Goal: Information Seeking & Learning: Find specific page/section

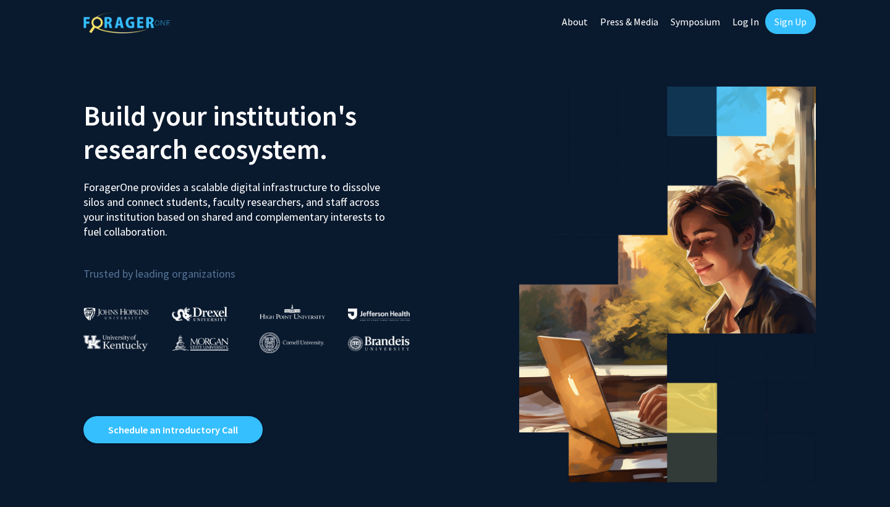
click at [746, 23] on link "Log In" at bounding box center [746, 21] width 39 height 43
select select
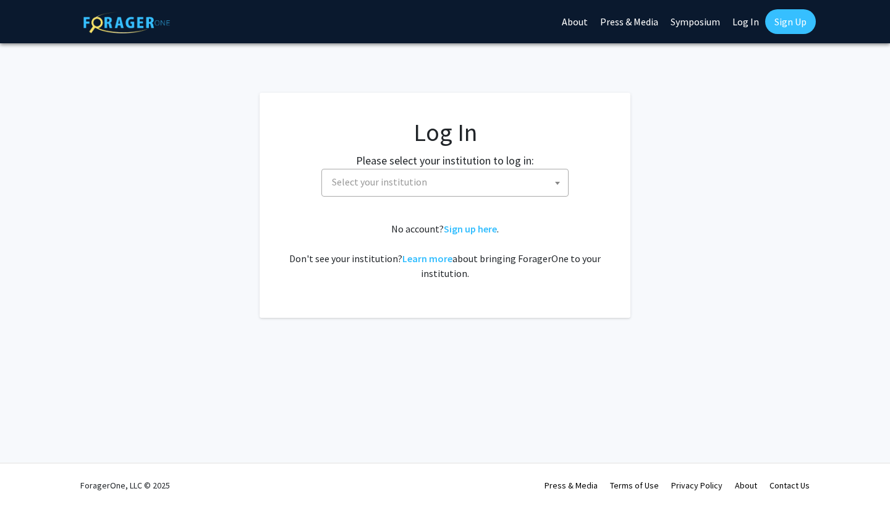
click at [495, 182] on span "Select your institution" at bounding box center [447, 181] width 241 height 25
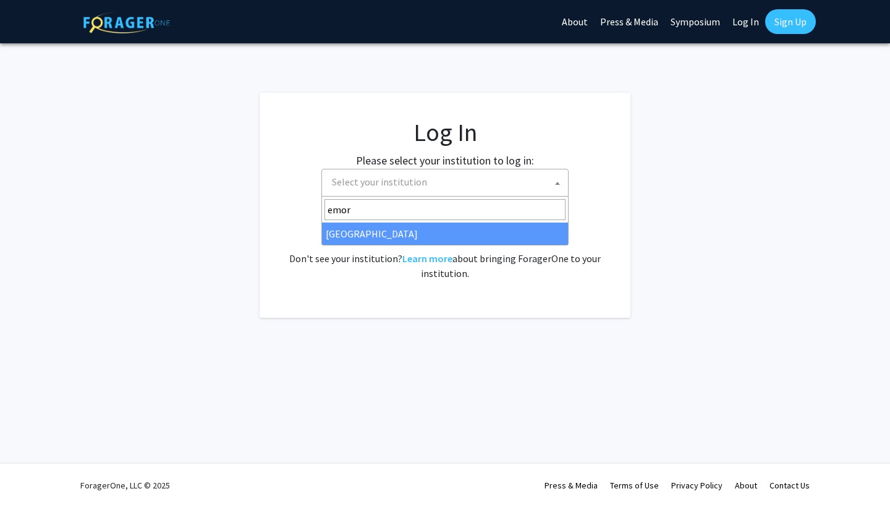
type input "emor"
select select "12"
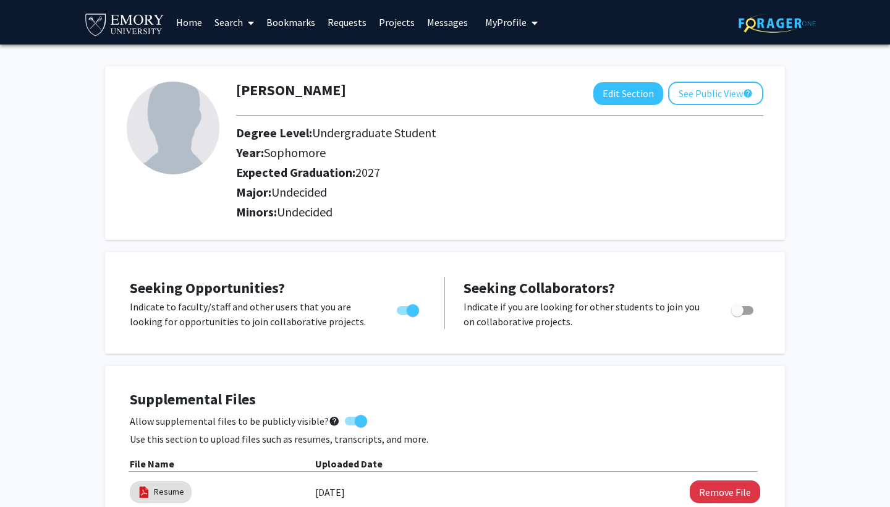
click at [231, 25] on link "Search" at bounding box center [234, 22] width 52 height 43
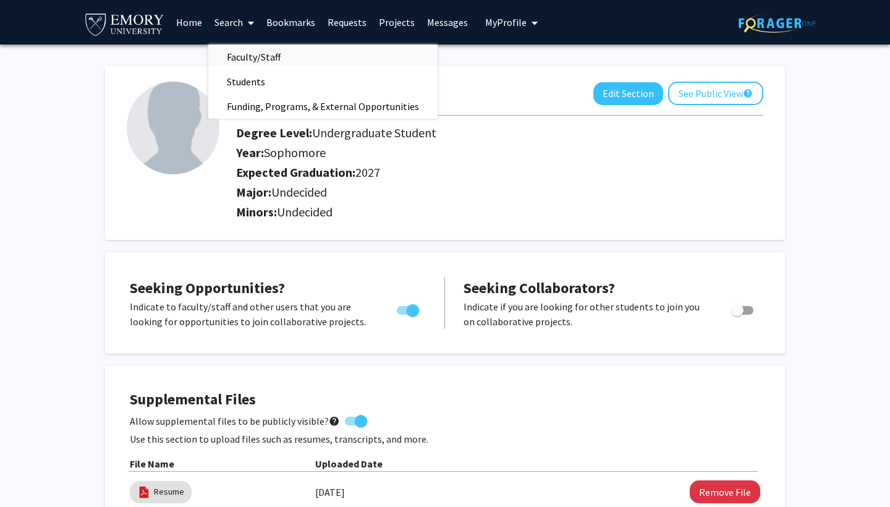
click at [250, 59] on span "Faculty/Staff" at bounding box center [253, 57] width 91 height 25
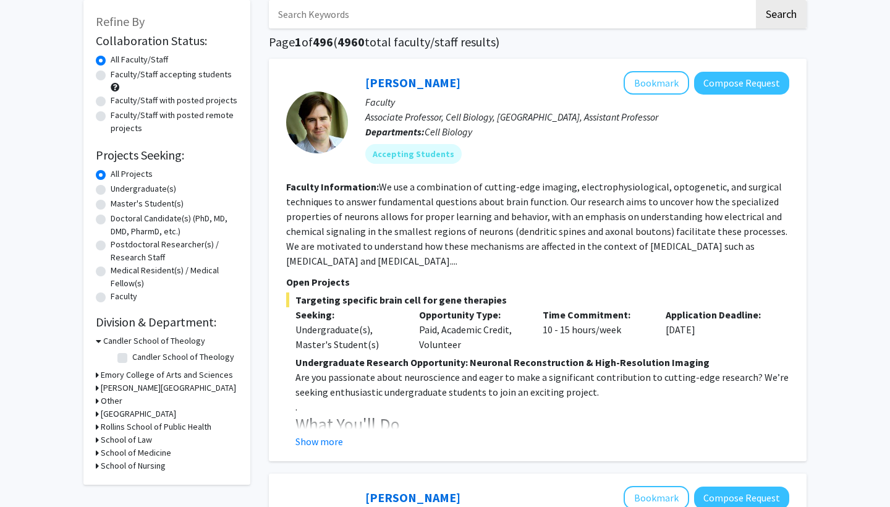
scroll to position [74, 0]
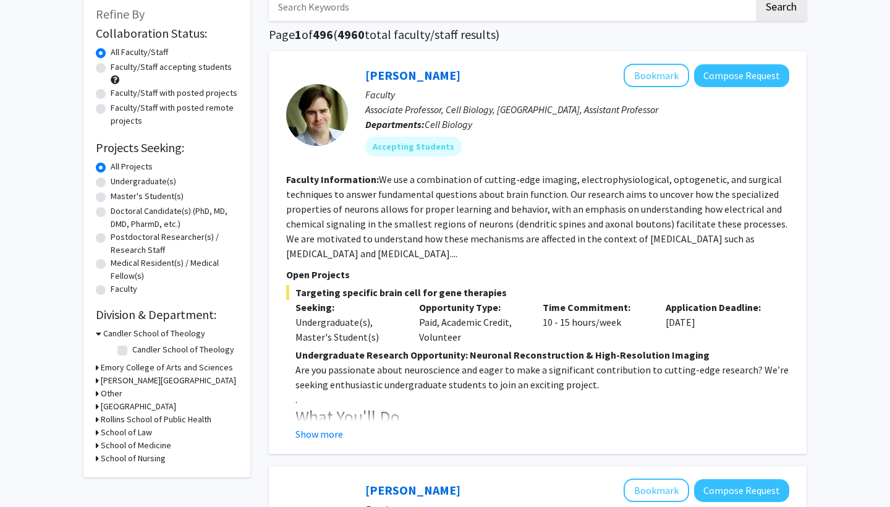
click at [150, 71] on label "Faculty/Staff accepting students" at bounding box center [171, 67] width 121 height 13
click at [119, 69] on input "Faculty/Staff accepting students" at bounding box center [115, 65] width 8 height 8
radio input "true"
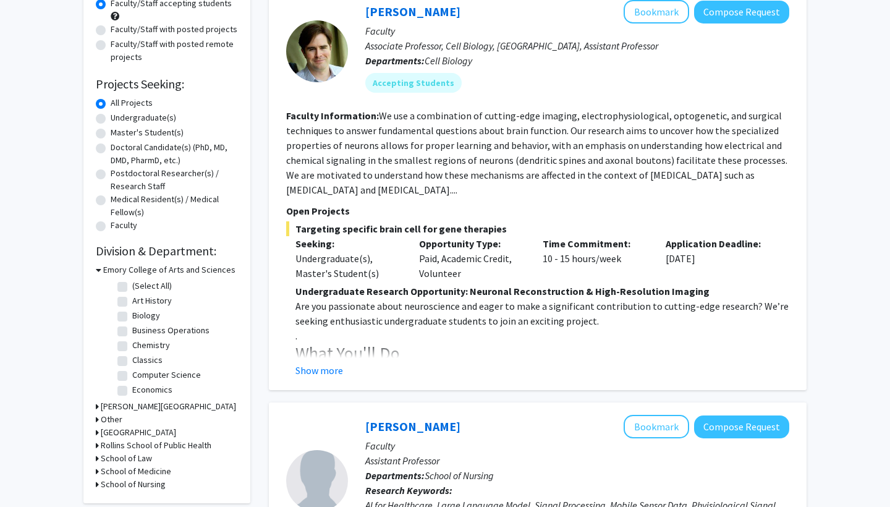
click at [132, 390] on label "Economics" at bounding box center [152, 389] width 40 height 13
click at [132, 390] on input "Economics" at bounding box center [136, 387] width 8 height 8
checkbox input "true"
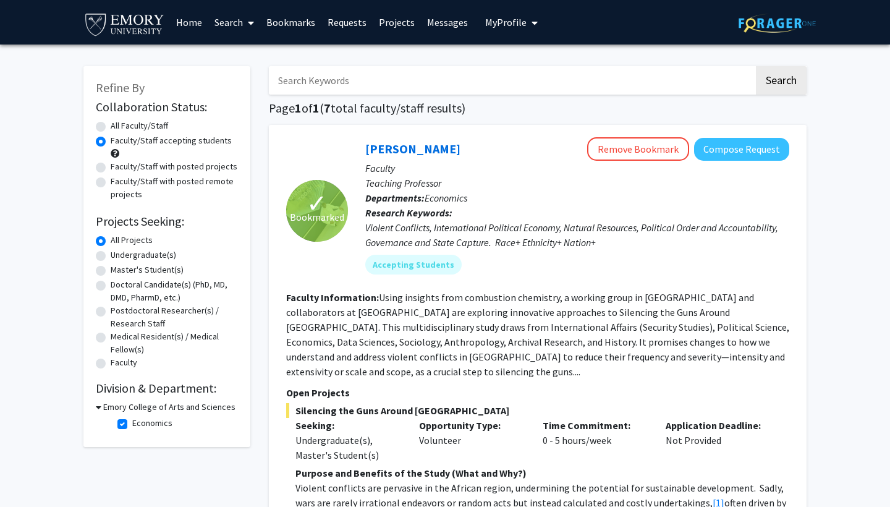
scroll to position [40, 0]
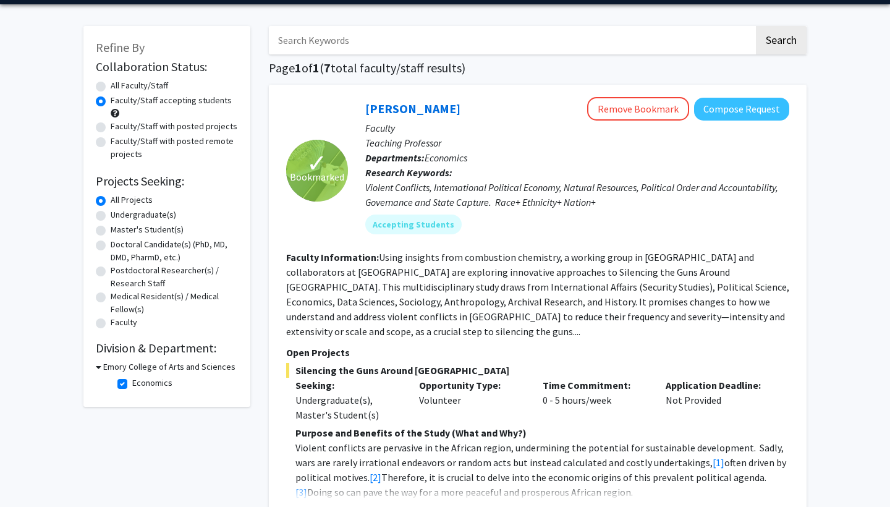
click at [100, 369] on icon at bounding box center [99, 366] width 6 height 13
click at [97, 369] on icon at bounding box center [97, 366] width 3 height 13
click at [132, 389] on label "Economics" at bounding box center [152, 383] width 40 height 13
click at [132, 385] on input "Economics" at bounding box center [136, 381] width 8 height 8
checkbox input "false"
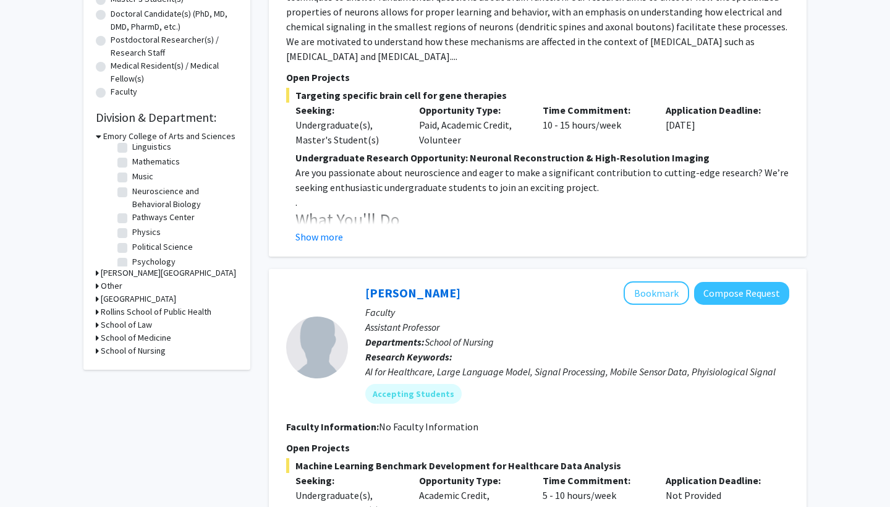
scroll to position [292, 0]
click at [152, 240] on label "Political Science" at bounding box center [162, 246] width 61 height 13
click at [140, 240] on input "Political Science" at bounding box center [136, 244] width 8 height 8
checkbox input "true"
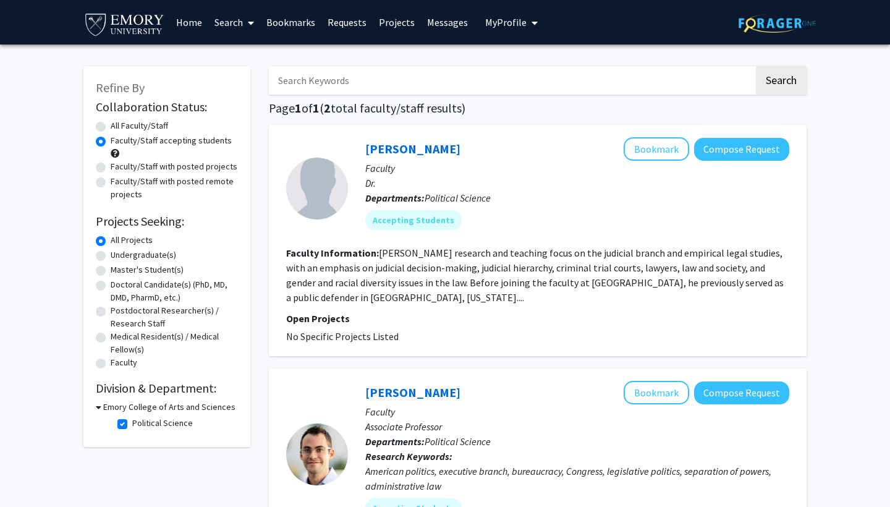
drag, startPoint x: 362, startPoint y: 150, endPoint x: 450, endPoint y: 152, distance: 87.8
click at [446, 151] on div "Matthew Baker Bookmark Compose Request Faculty Dr. Departments: Political Scien…" at bounding box center [568, 188] width 441 height 102
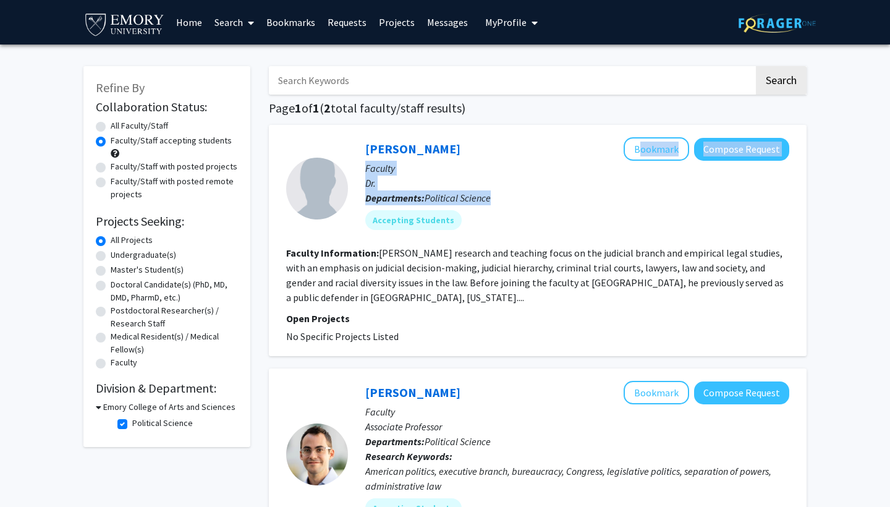
copy div "Bookmark Compose Request Faculty Dr. Departments: Political Science"
drag, startPoint x: 495, startPoint y: 197, endPoint x: 348, endPoint y: 141, distance: 157.5
click at [348, 142] on div "Matthew Baker Bookmark Compose Request Faculty Dr. Departments: Political Scien…" at bounding box center [568, 188] width 441 height 102
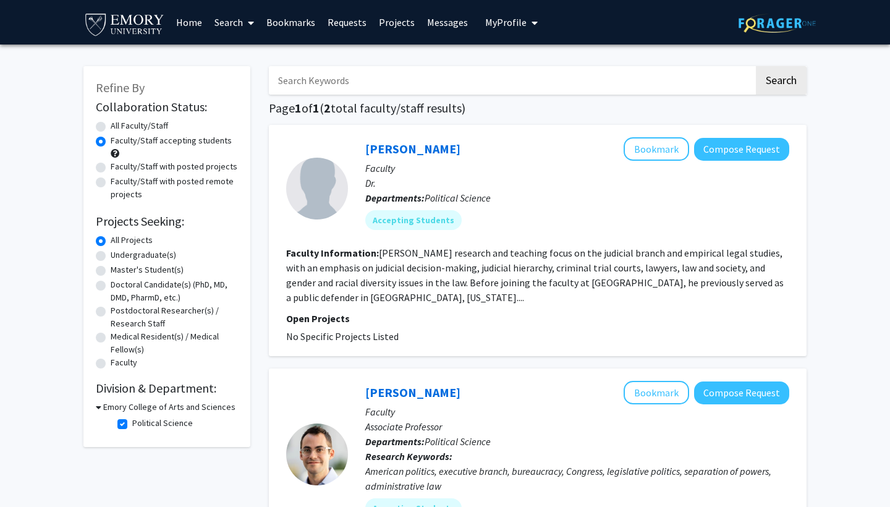
click at [634, 257] on fg-read-more "Matthew E. Baker’s research and teaching focus on the judicial branch and empir…" at bounding box center [535, 275] width 498 height 57
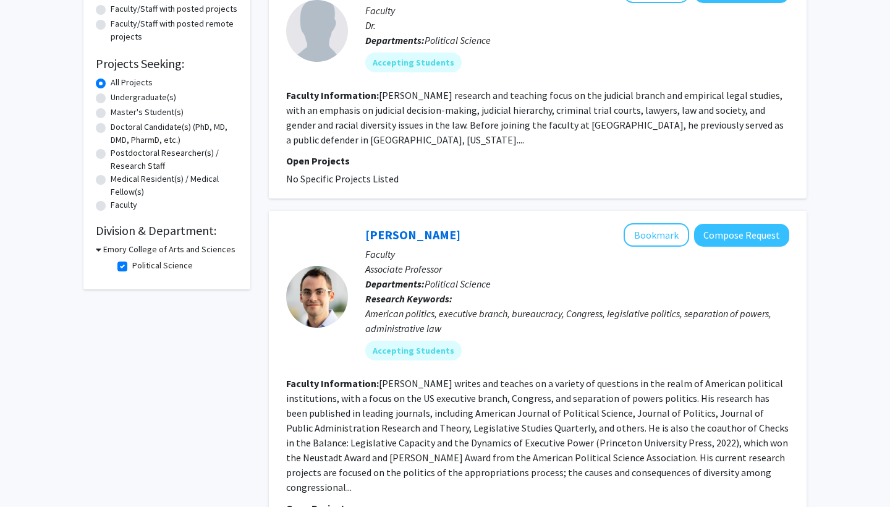
scroll to position [161, 0]
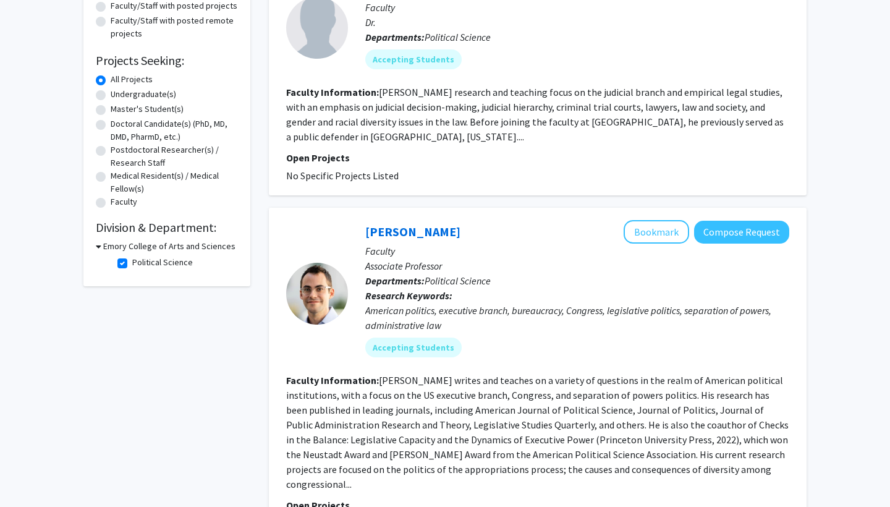
click at [132, 263] on label "Political Science" at bounding box center [162, 262] width 61 height 13
click at [132, 263] on input "Political Science" at bounding box center [136, 260] width 8 height 8
checkbox input "false"
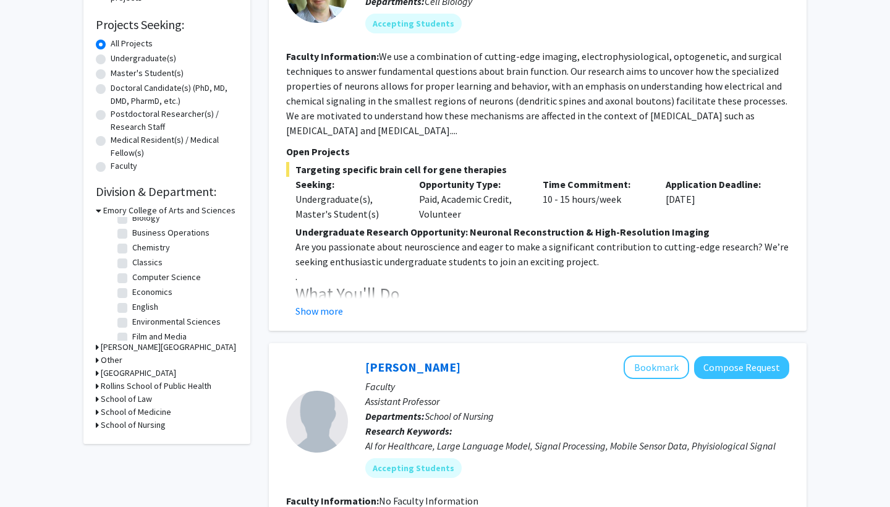
scroll to position [38, 0]
click at [152, 291] on label "Economics" at bounding box center [152, 292] width 40 height 13
click at [140, 291] on input "Economics" at bounding box center [136, 290] width 8 height 8
checkbox input "true"
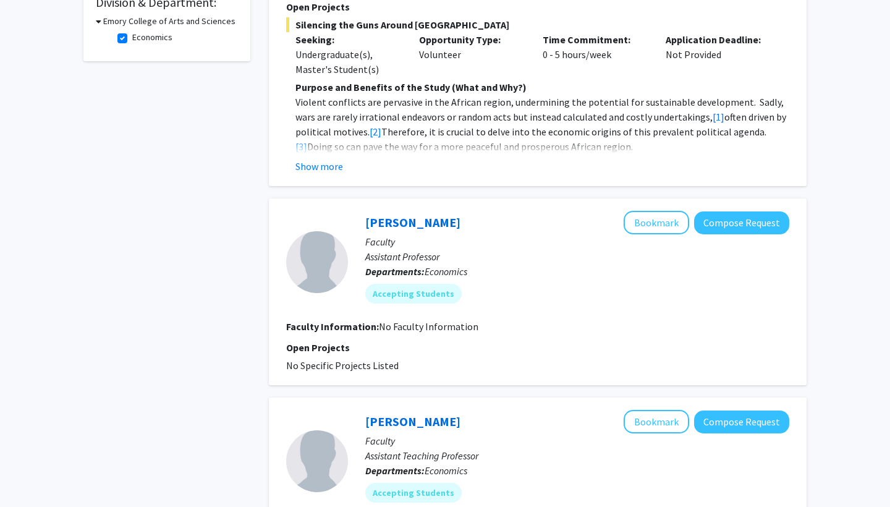
scroll to position [125, 0]
